Goal: Information Seeking & Learning: Learn about a topic

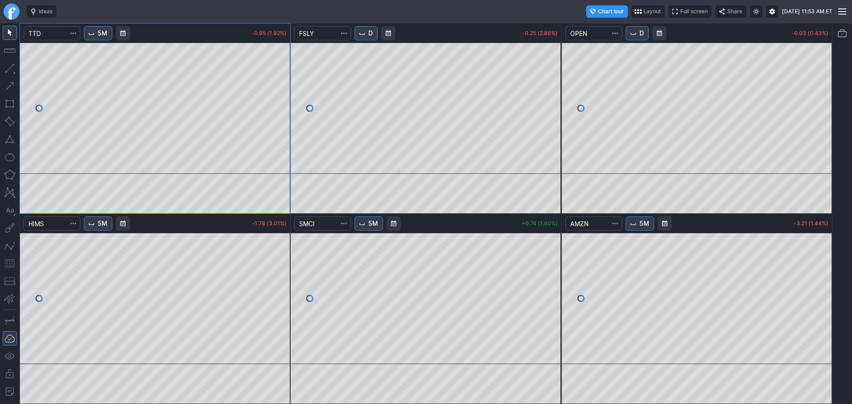
click at [633, 33] on span "Interval" at bounding box center [633, 33] width 7 height 7
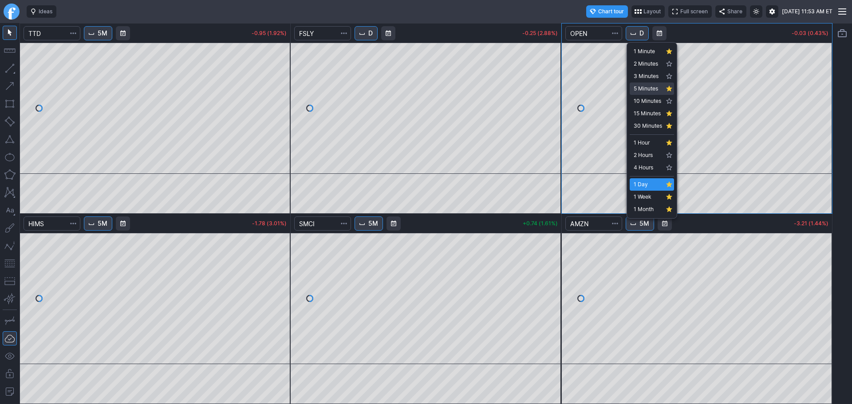
click at [650, 88] on span "5 Minutes" at bounding box center [648, 88] width 28 height 9
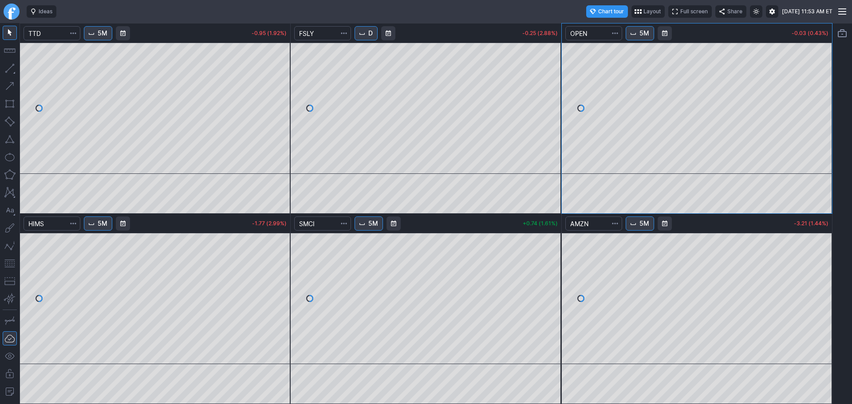
click at [369, 36] on button "D" at bounding box center [366, 33] width 23 height 14
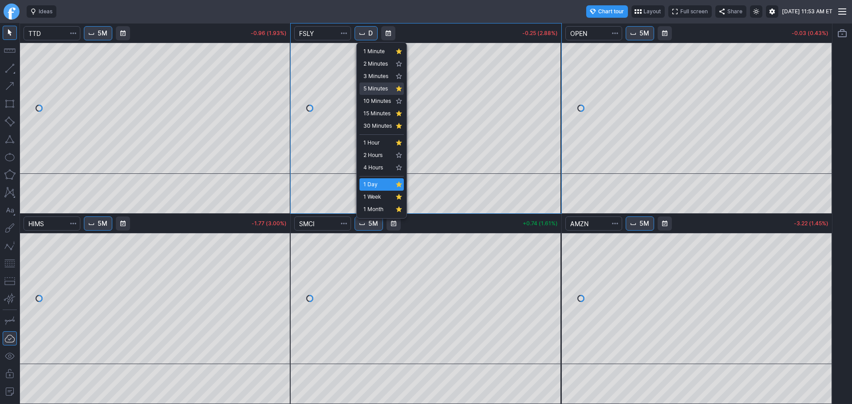
click at [380, 89] on span "5 Minutes" at bounding box center [377, 88] width 28 height 9
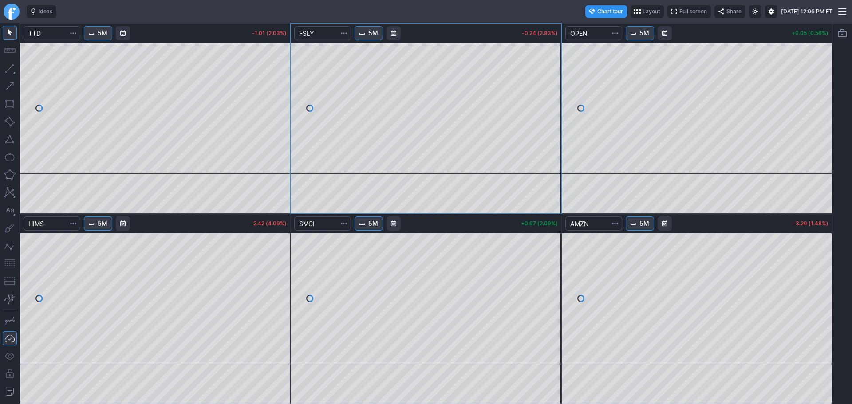
click at [9, 9] on link "Finviz.com" at bounding box center [12, 12] width 16 height 16
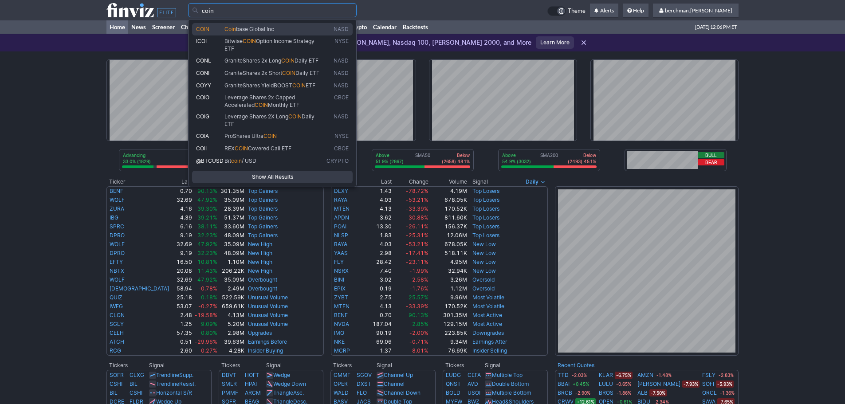
click at [271, 25] on link "COIN Coin base Global Inc NASD" at bounding box center [272, 29] width 161 height 12
type input "COIN"
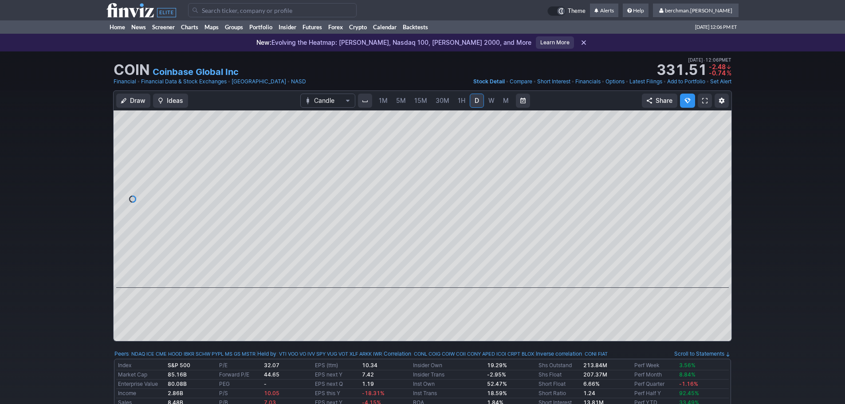
click at [221, 12] on input "Search" at bounding box center [272, 10] width 169 height 14
click at [222, 11] on input "Search" at bounding box center [272, 10] width 169 height 14
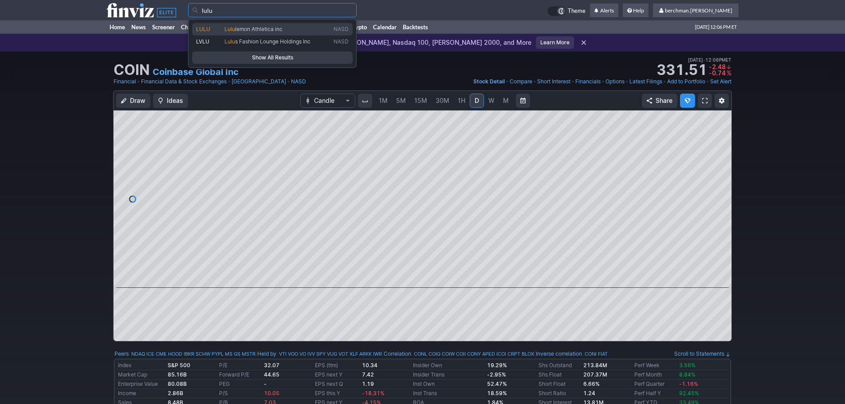
click at [233, 32] on span "Lulu lemon Athletica inc" at bounding box center [277, 30] width 109 height 8
type input "LULU"
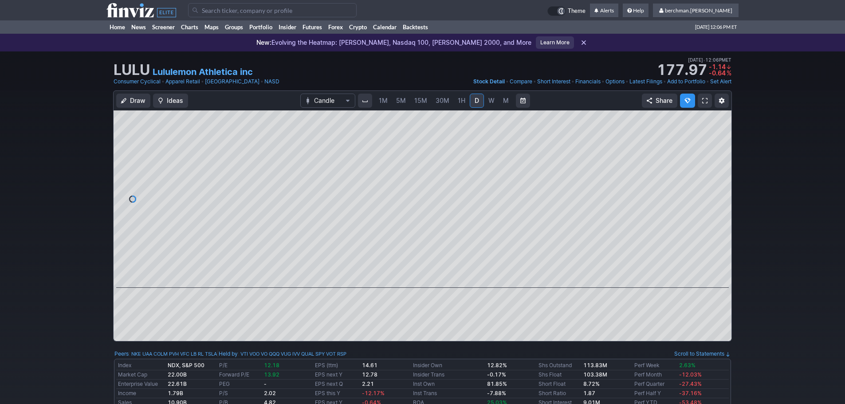
click at [251, 11] on input "Search" at bounding box center [272, 10] width 169 height 14
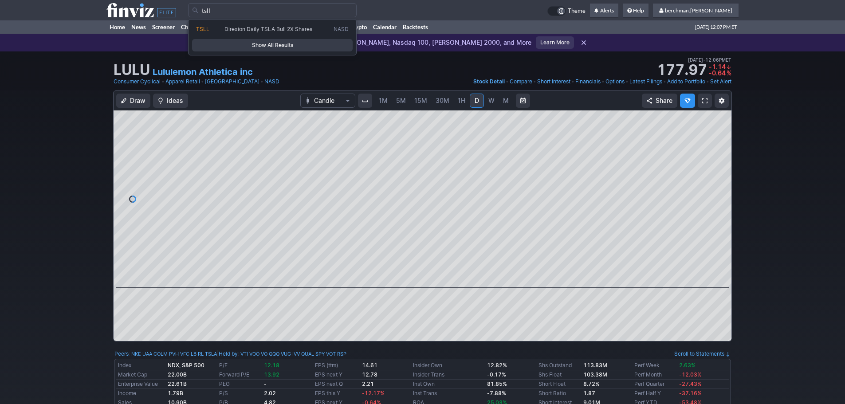
type input "tsll"
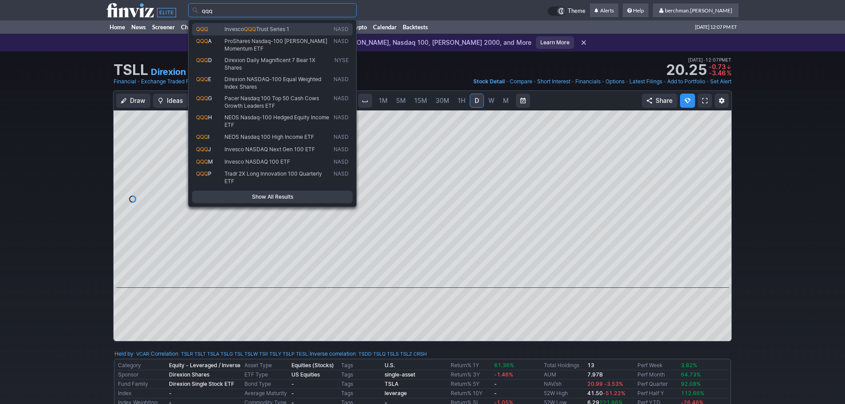
click at [247, 24] on link "QQQ Invesco QQQ Trust Series 1 NASD" at bounding box center [272, 29] width 161 height 12
type input "QQQ"
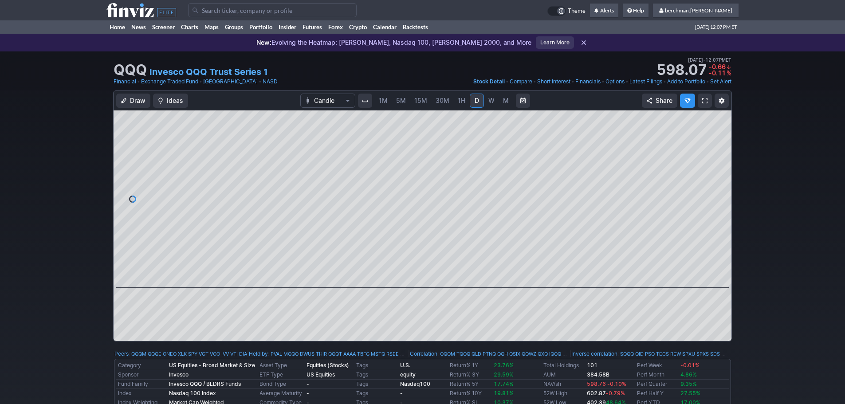
click at [213, 7] on input "Search" at bounding box center [272, 10] width 169 height 14
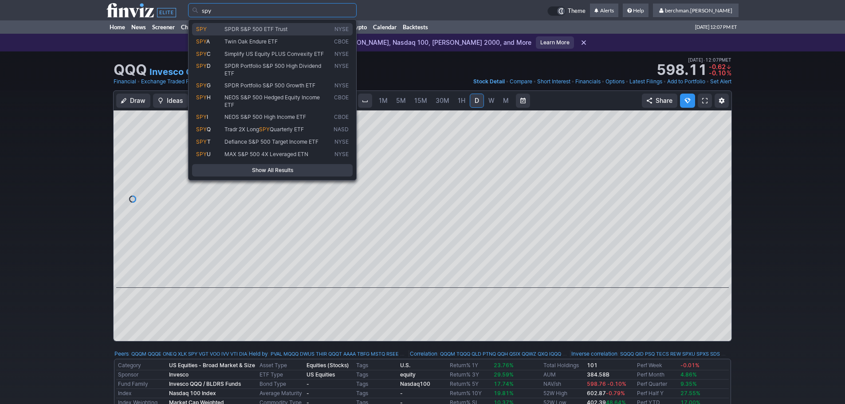
click at [217, 24] on link "SPY SPDR S&P 500 ETF Trust NYSE" at bounding box center [272, 29] width 161 height 12
type input "SPY"
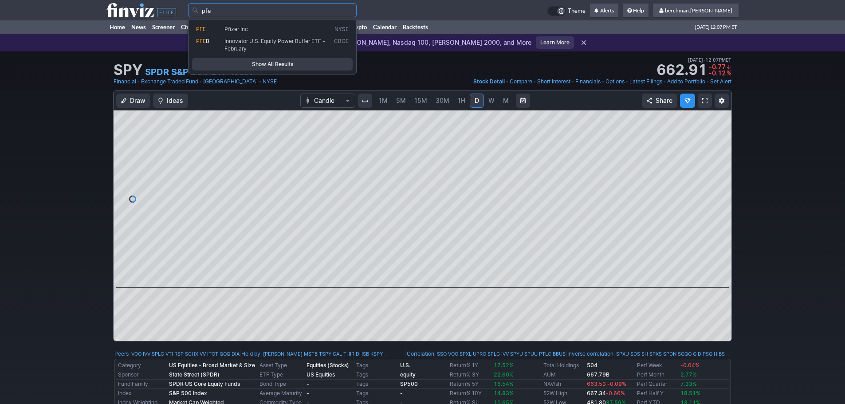
click at [238, 23] on link "PFE Pfizer Inc NYSE" at bounding box center [272, 29] width 161 height 12
type input "PFE"
